Goal: Find specific page/section: Find specific page/section

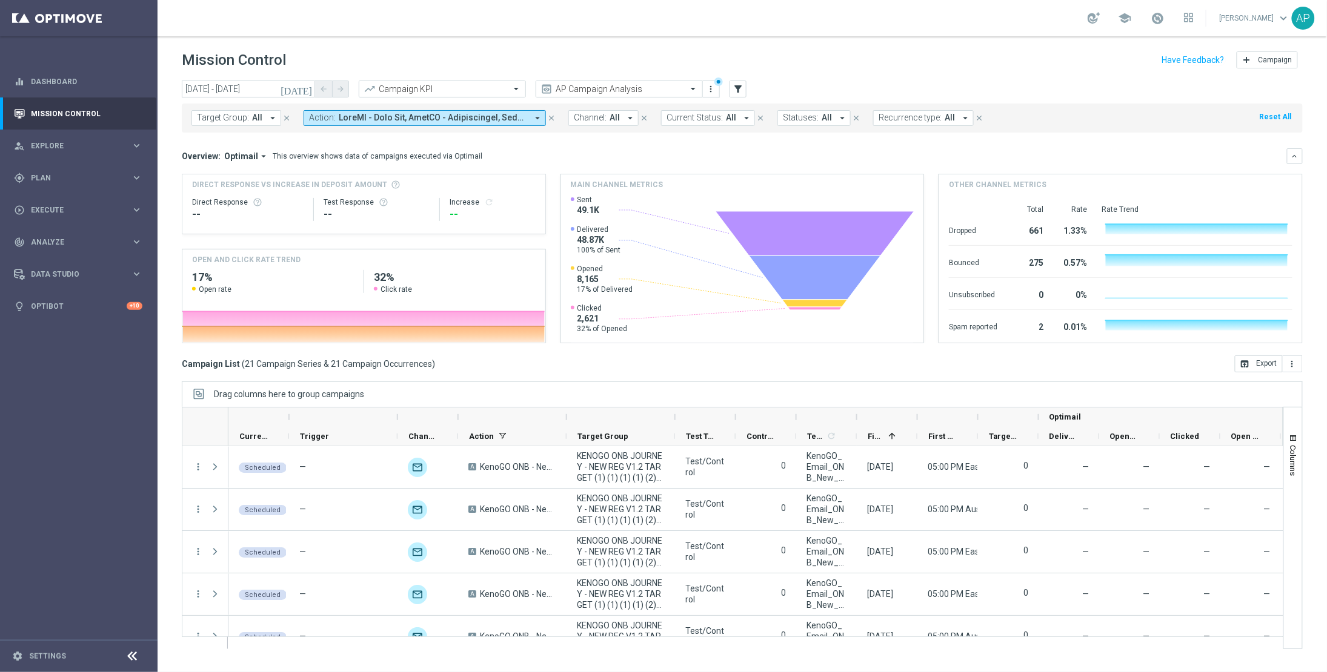
scroll to position [383, 0]
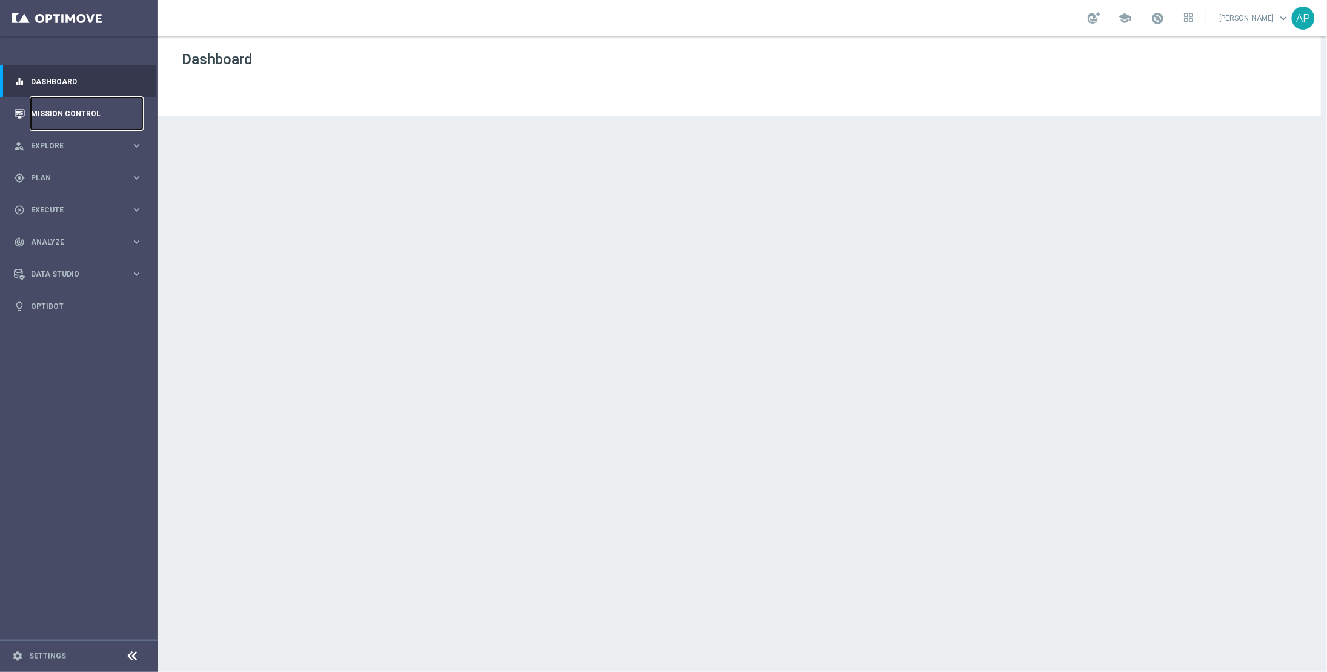
click at [87, 107] on link "Mission Control" at bounding box center [86, 114] width 111 height 32
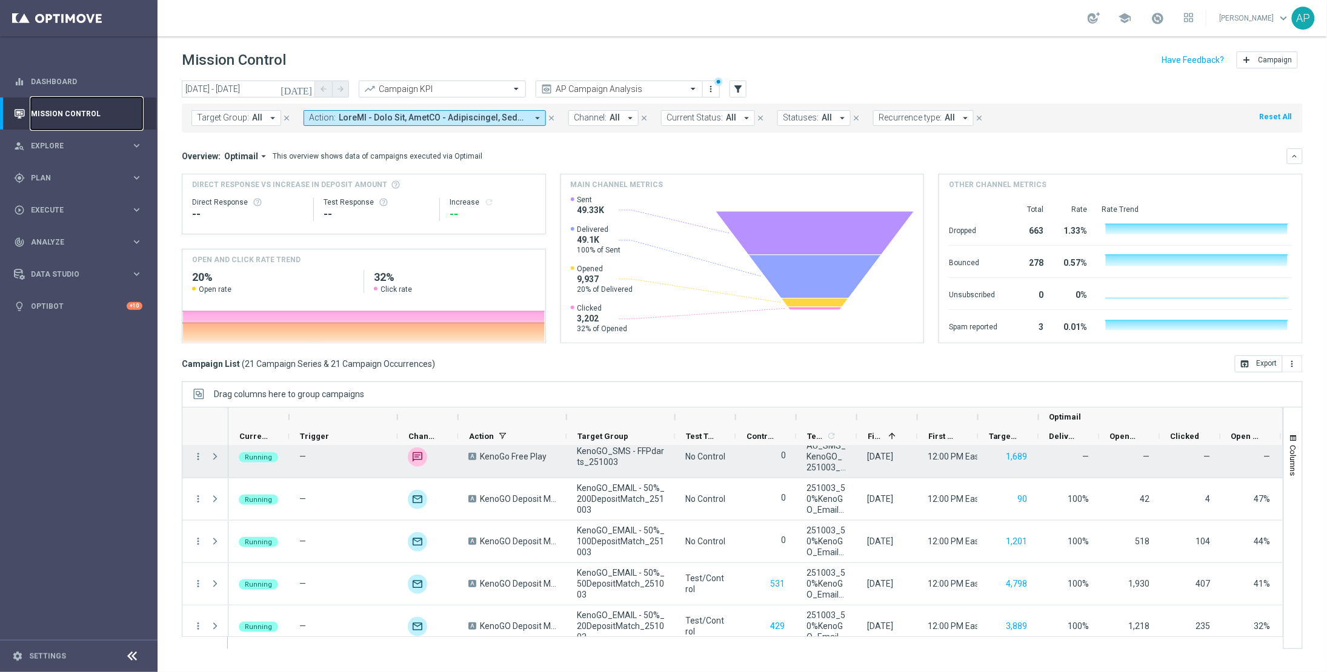
scroll to position [351, 0]
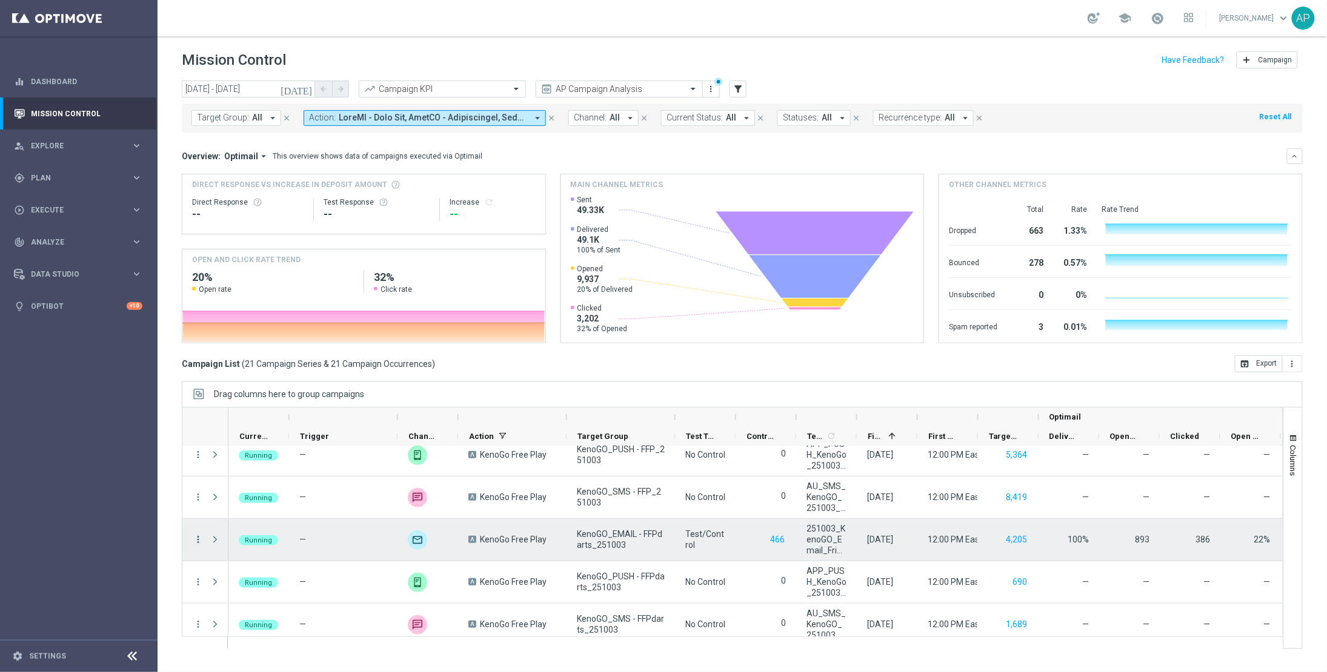
click at [196, 540] on icon "more_vert" at bounding box center [198, 539] width 11 height 11
click at [265, 468] on span "Go to Campaign Analysis" at bounding box center [265, 465] width 87 height 8
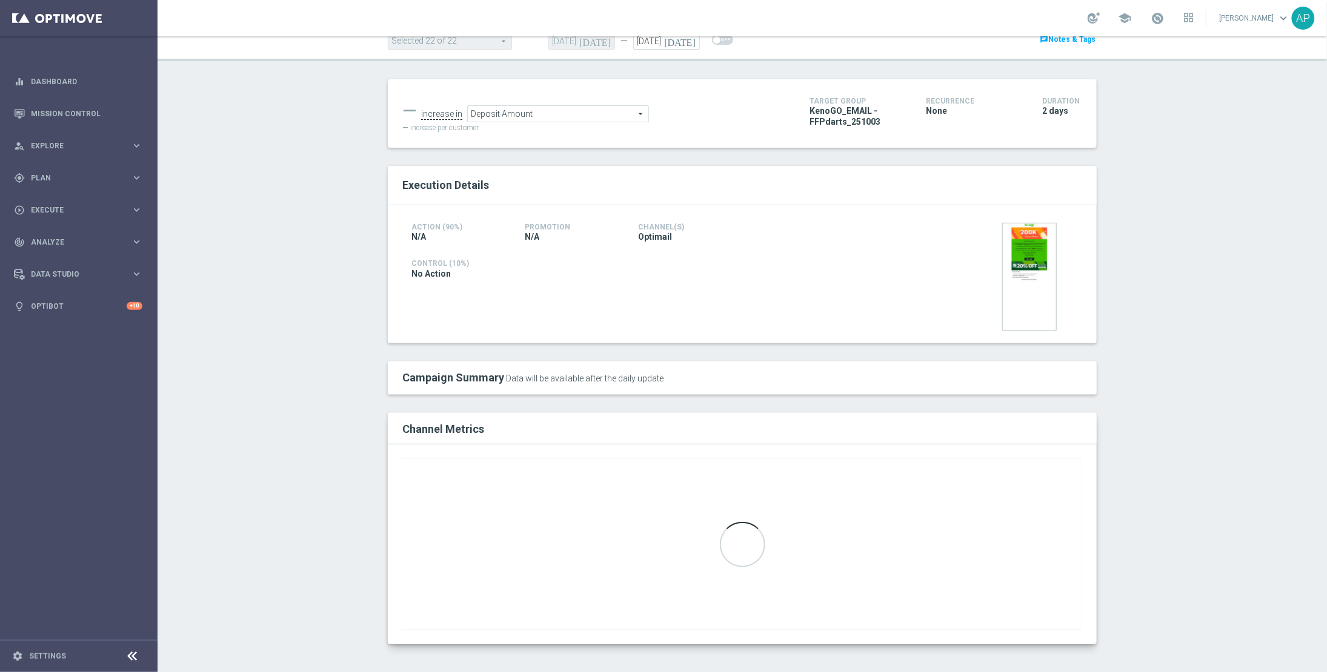
scroll to position [98, 0]
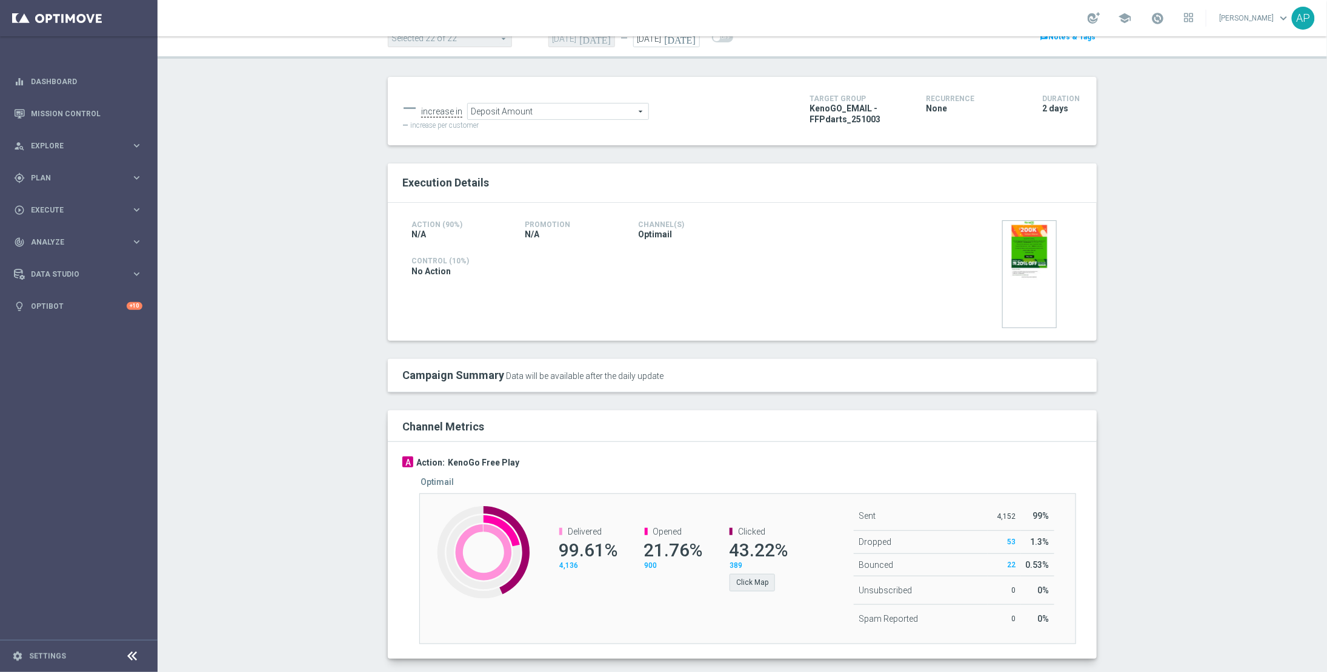
click at [738, 574] on div "Click Map" at bounding box center [756, 581] width 55 height 20
click at [738, 579] on button "Click Map" at bounding box center [751, 582] width 45 height 17
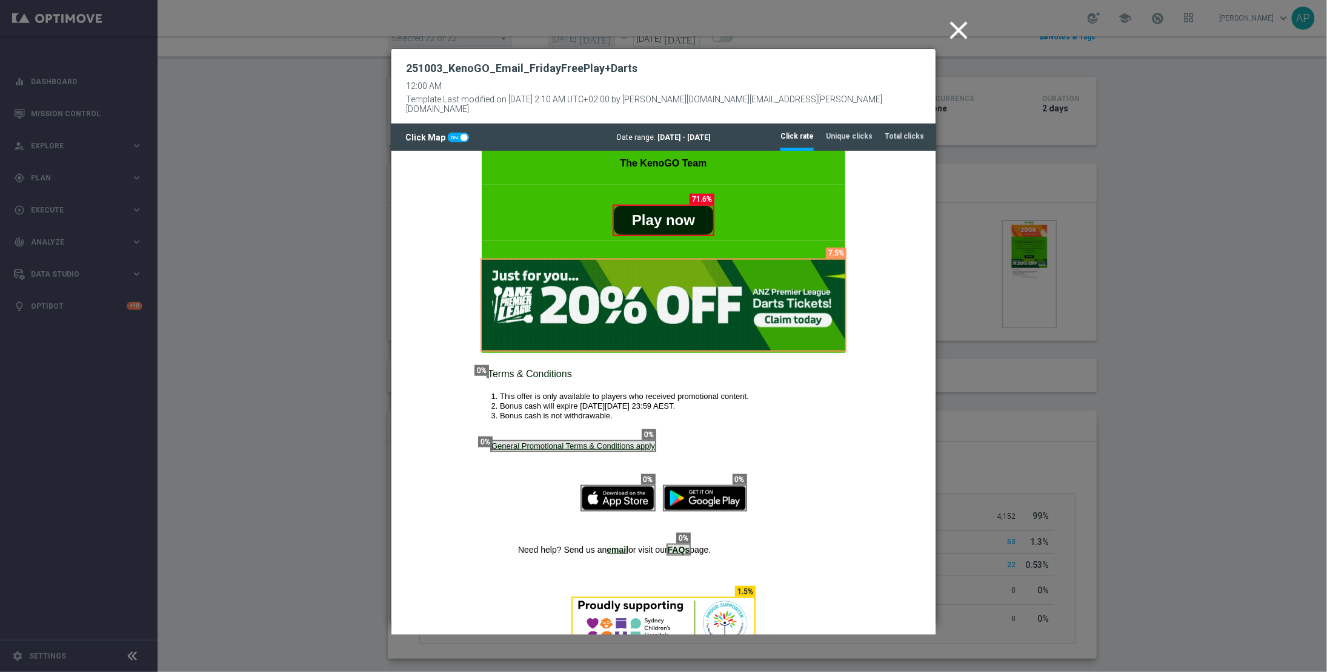
scroll to position [340, 0]
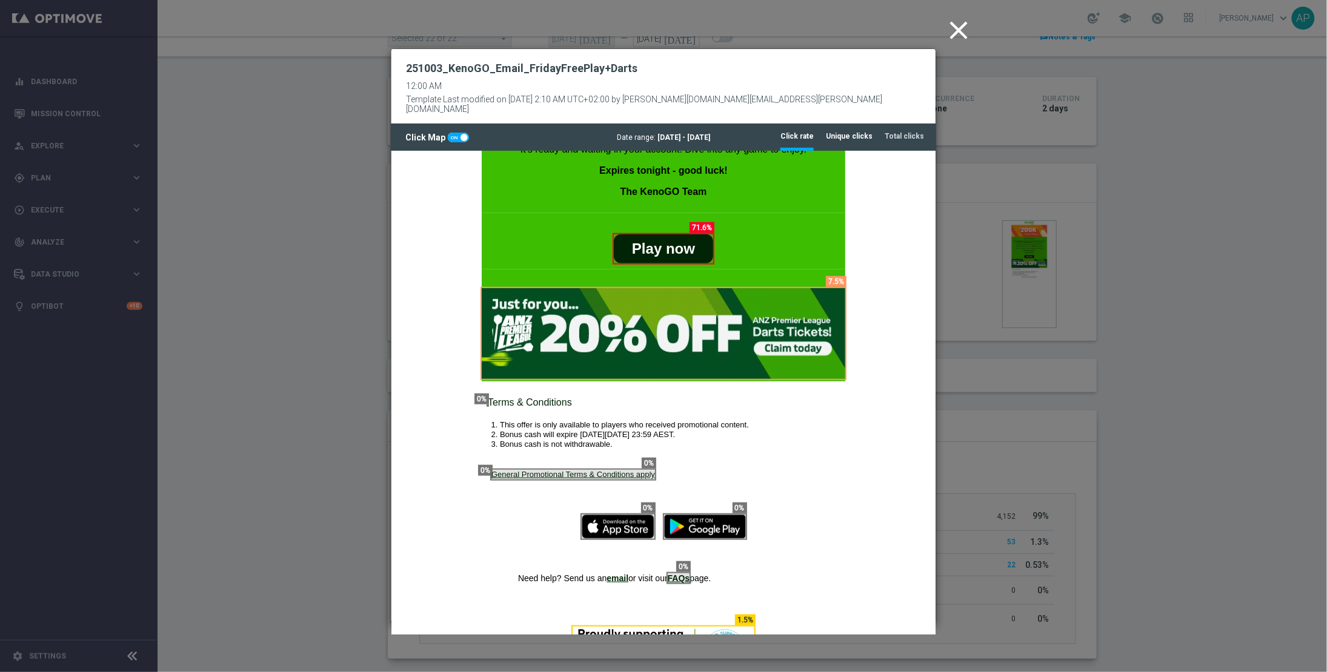
click at [857, 131] on tab-header "Unique clicks" at bounding box center [849, 136] width 47 height 10
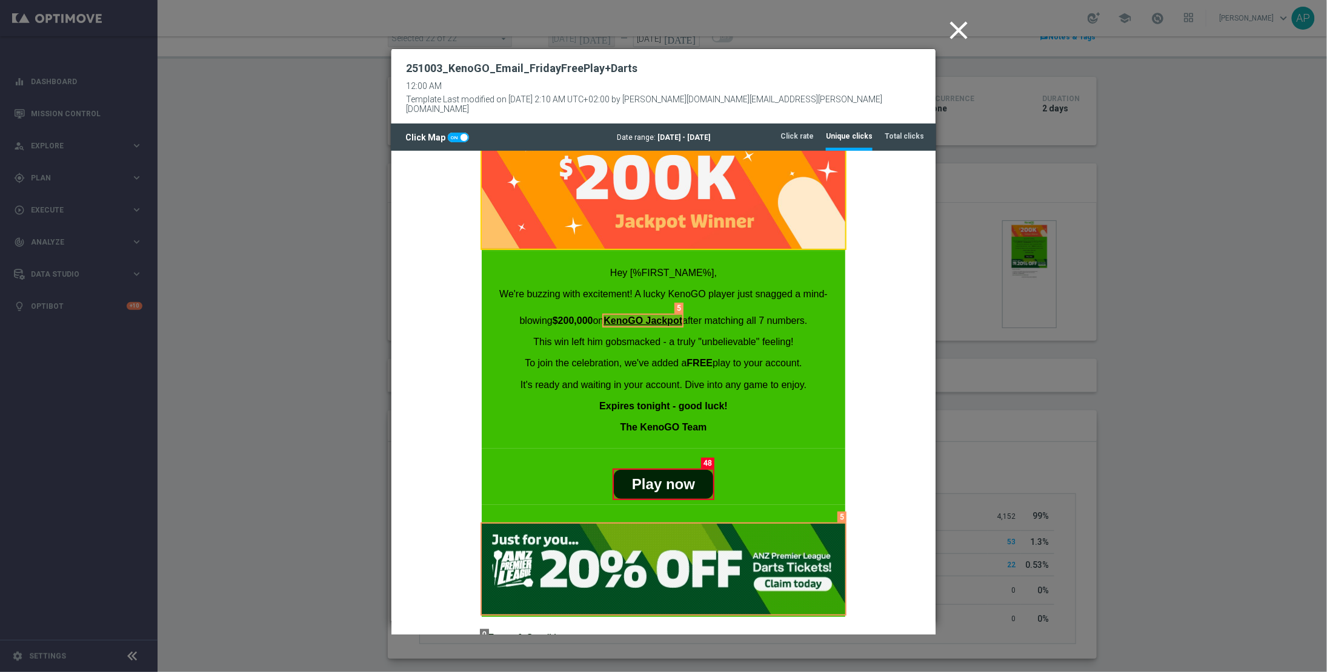
scroll to position [124, 0]
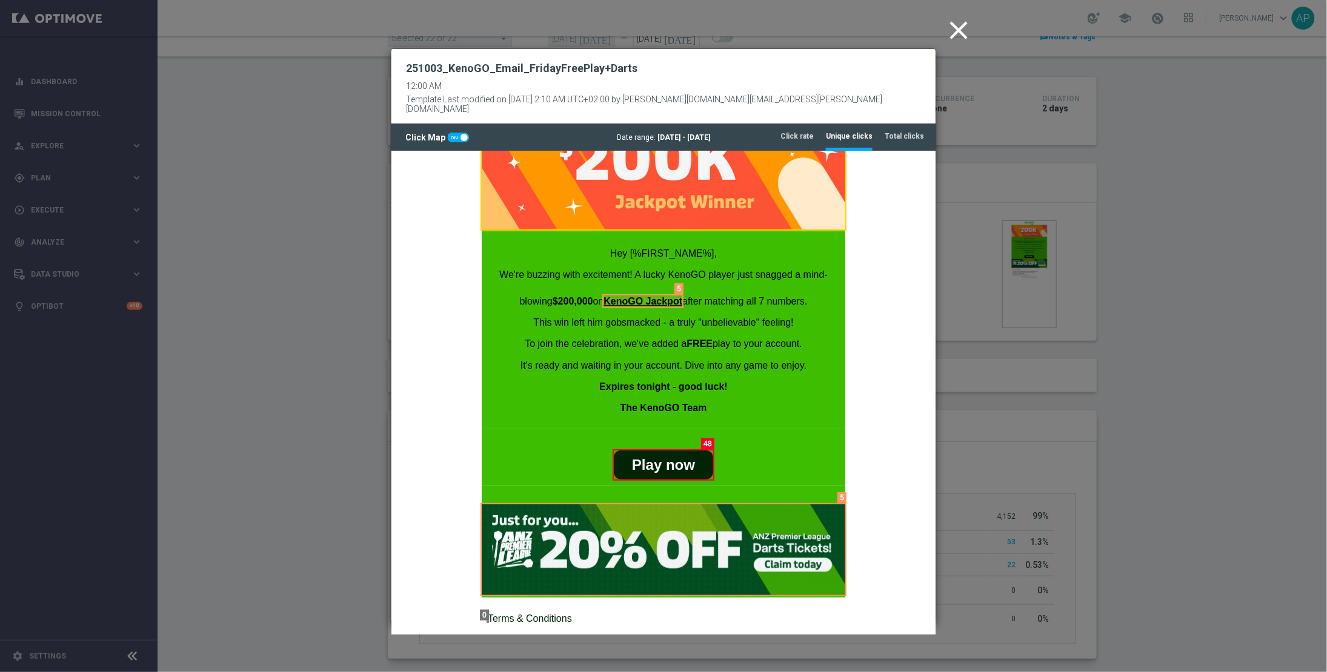
click at [961, 35] on icon "close" at bounding box center [958, 30] width 30 height 30
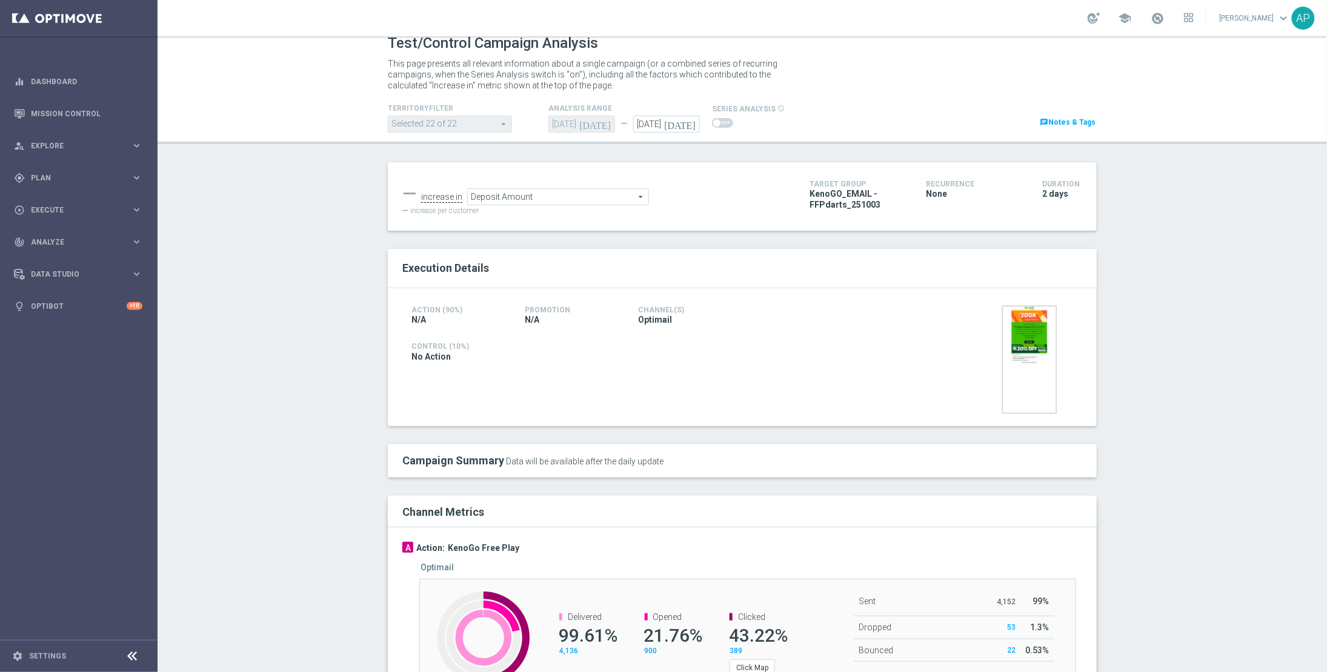
scroll to position [0, 0]
